Goal: Find specific page/section: Find specific page/section

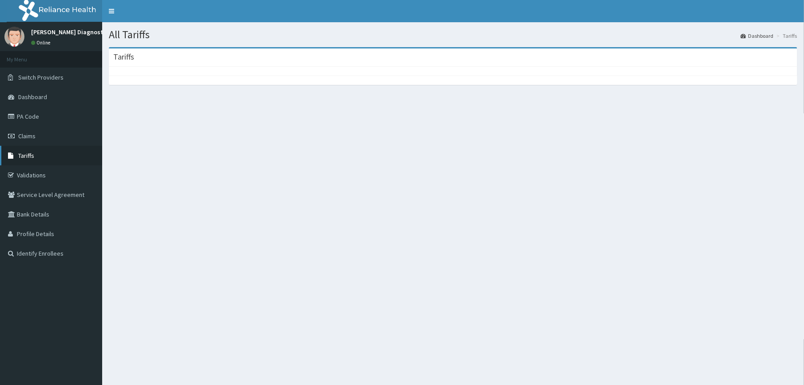
click at [22, 156] on span "Tariffs" at bounding box center [26, 156] width 16 height 8
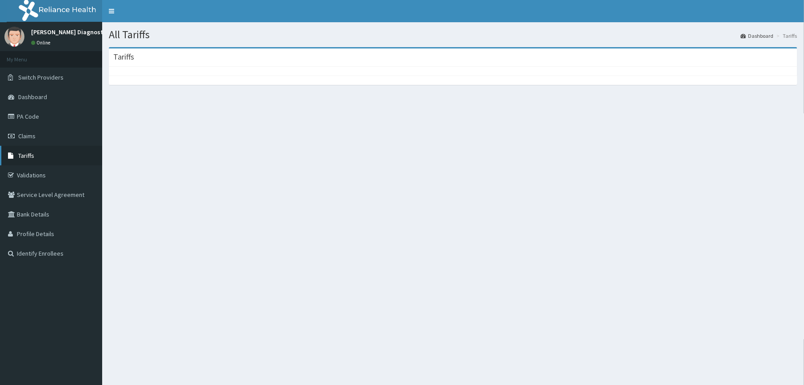
click at [22, 156] on span "Tariffs" at bounding box center [26, 156] width 16 height 8
click at [23, 156] on span "Tariffs" at bounding box center [26, 156] width 16 height 8
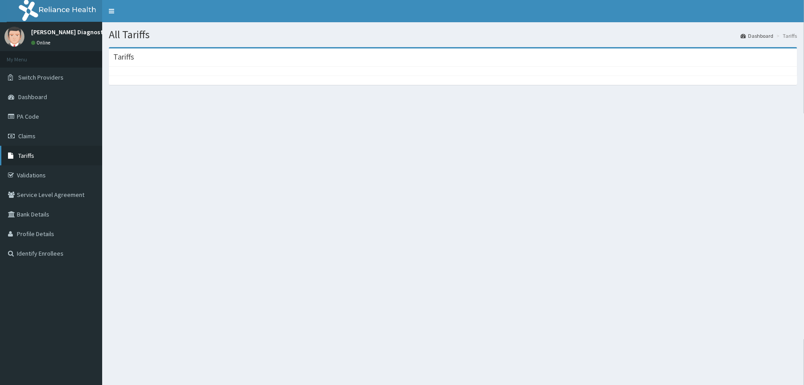
click at [23, 156] on span "Tariffs" at bounding box center [26, 156] width 16 height 8
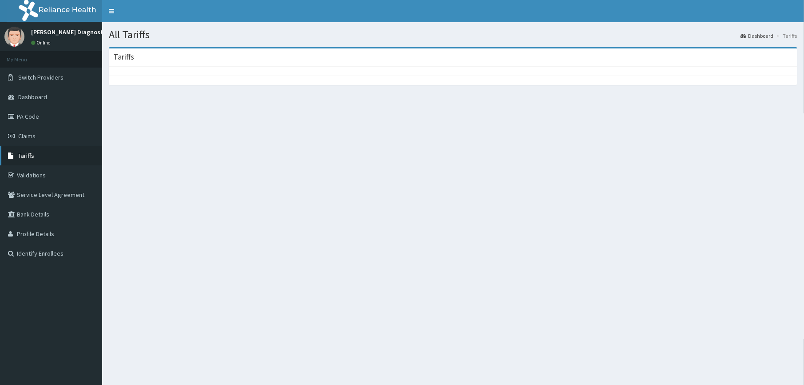
click at [23, 156] on span "Tariffs" at bounding box center [26, 156] width 16 height 8
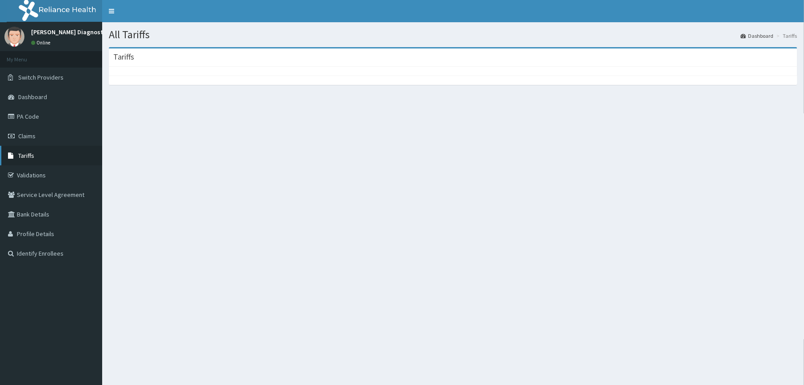
click at [22, 156] on span "Tariffs" at bounding box center [26, 156] width 16 height 8
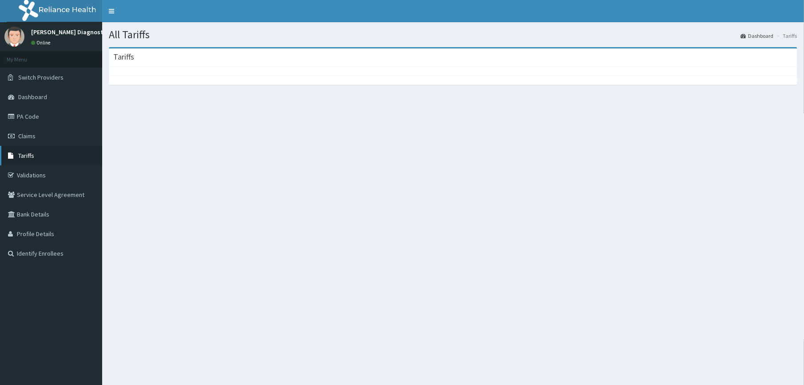
click at [22, 157] on span "Tariffs" at bounding box center [26, 156] width 16 height 8
click at [25, 156] on span "Tariffs" at bounding box center [26, 156] width 16 height 8
click at [25, 97] on span "Dashboard" at bounding box center [32, 97] width 29 height 8
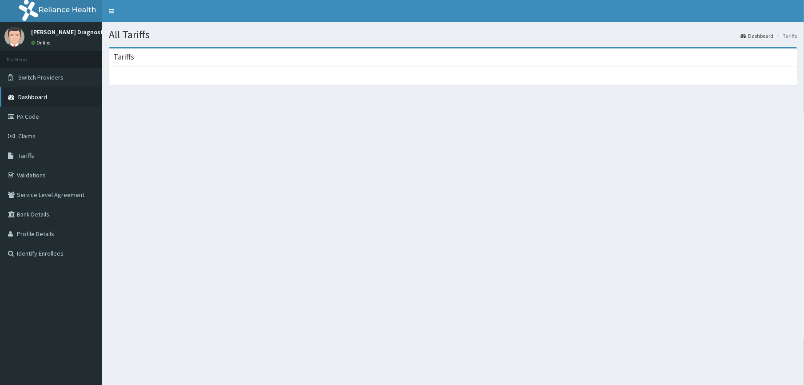
click at [43, 97] on span "Dashboard" at bounding box center [32, 97] width 29 height 8
click at [31, 96] on span "Dashboard" at bounding box center [32, 97] width 29 height 8
